Goal: Task Accomplishment & Management: Manage account settings

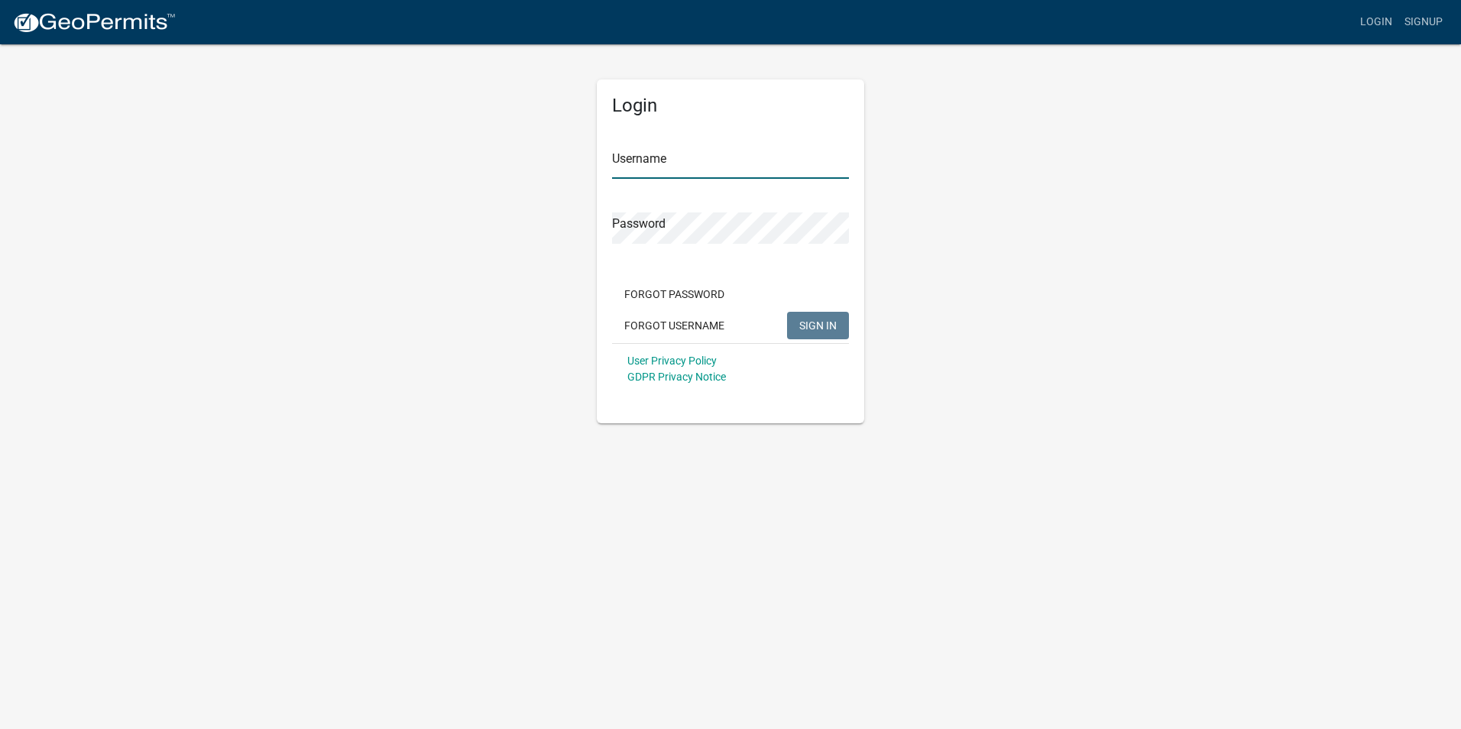
type input "[EMAIL_ADDRESS][DOMAIN_NAME]"
click at [558, 225] on div "Login Username [EMAIL_ADDRESS][DOMAIN_NAME] Password Forgot Password Forgot Use…" at bounding box center [730, 233] width 871 height 381
drag, startPoint x: 734, startPoint y: 168, endPoint x: 601, endPoint y: 187, distance: 134.4
click at [601, 186] on div "Login Username [EMAIL_ADDRESS][DOMAIN_NAME] Password Forgot Password Forgot Use…" at bounding box center [731, 251] width 268 height 344
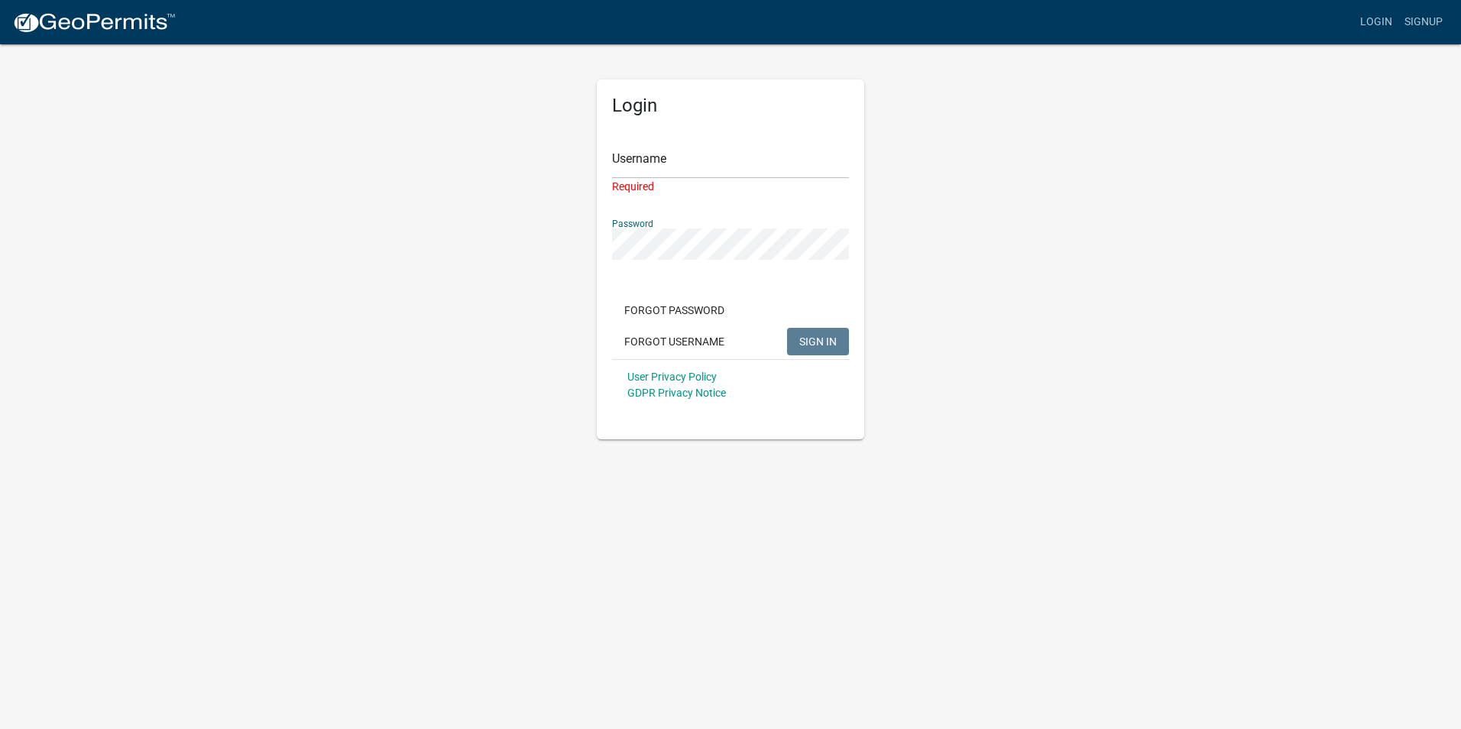
click at [600, 235] on div "Login Username Required Password Forgot Password Forgot Username SIGN IN User P…" at bounding box center [731, 259] width 268 height 360
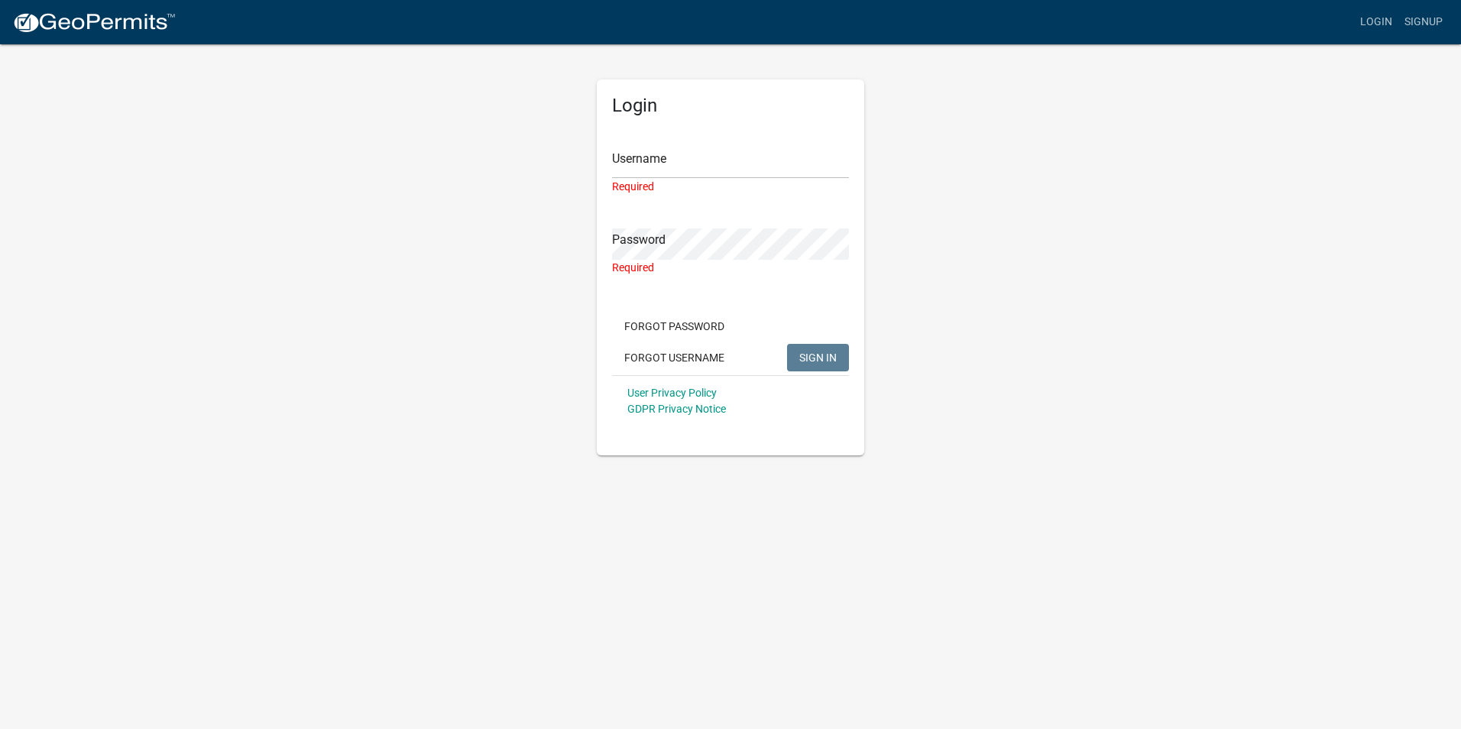
click at [595, 232] on div "Login Username Required Password Required Forgot Password Forgot Username SIGN …" at bounding box center [731, 249] width 290 height 413
click at [637, 149] on input "Username" at bounding box center [730, 163] width 237 height 31
type input "[PERSON_NAME]"
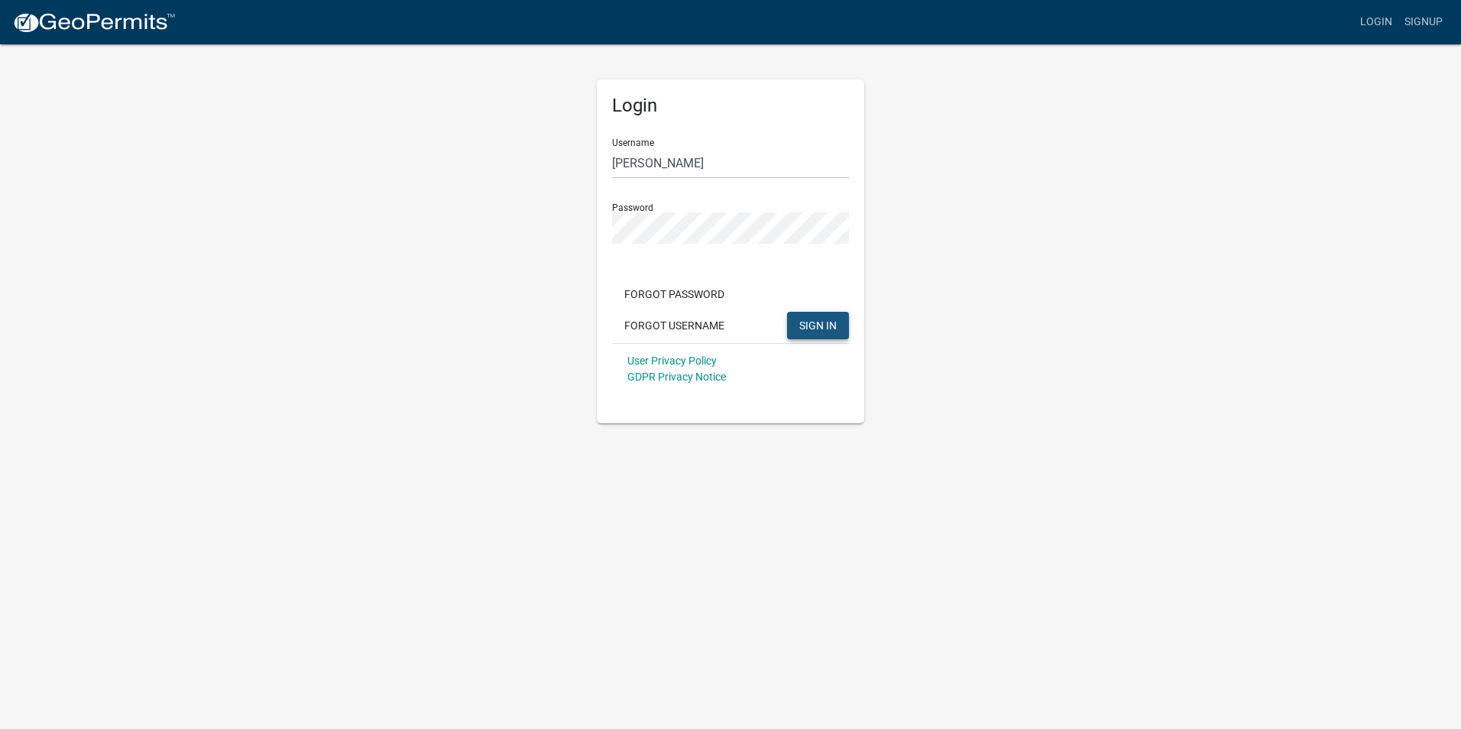
click at [819, 323] on span "SIGN IN" at bounding box center [818, 325] width 37 height 12
